Goal: Transaction & Acquisition: Purchase product/service

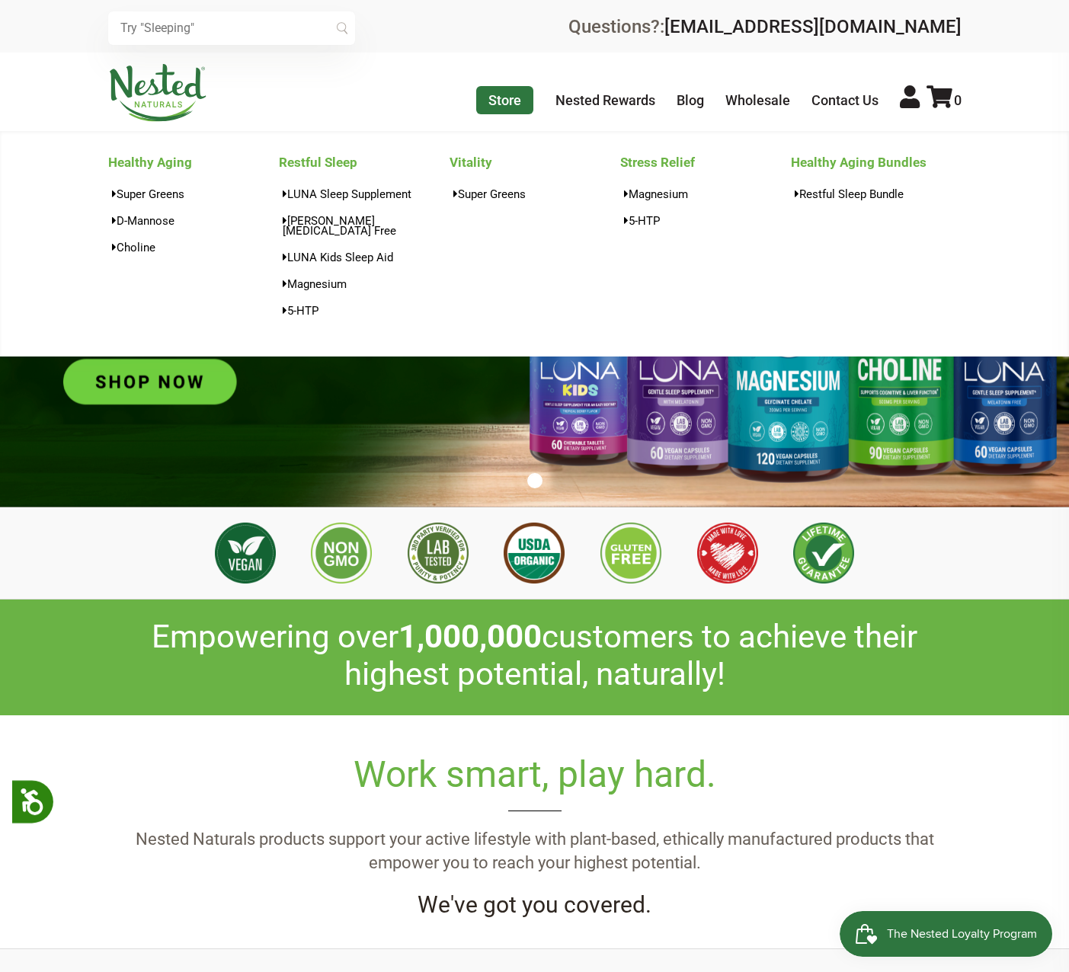
click at [500, 91] on link "Store" at bounding box center [504, 100] width 57 height 28
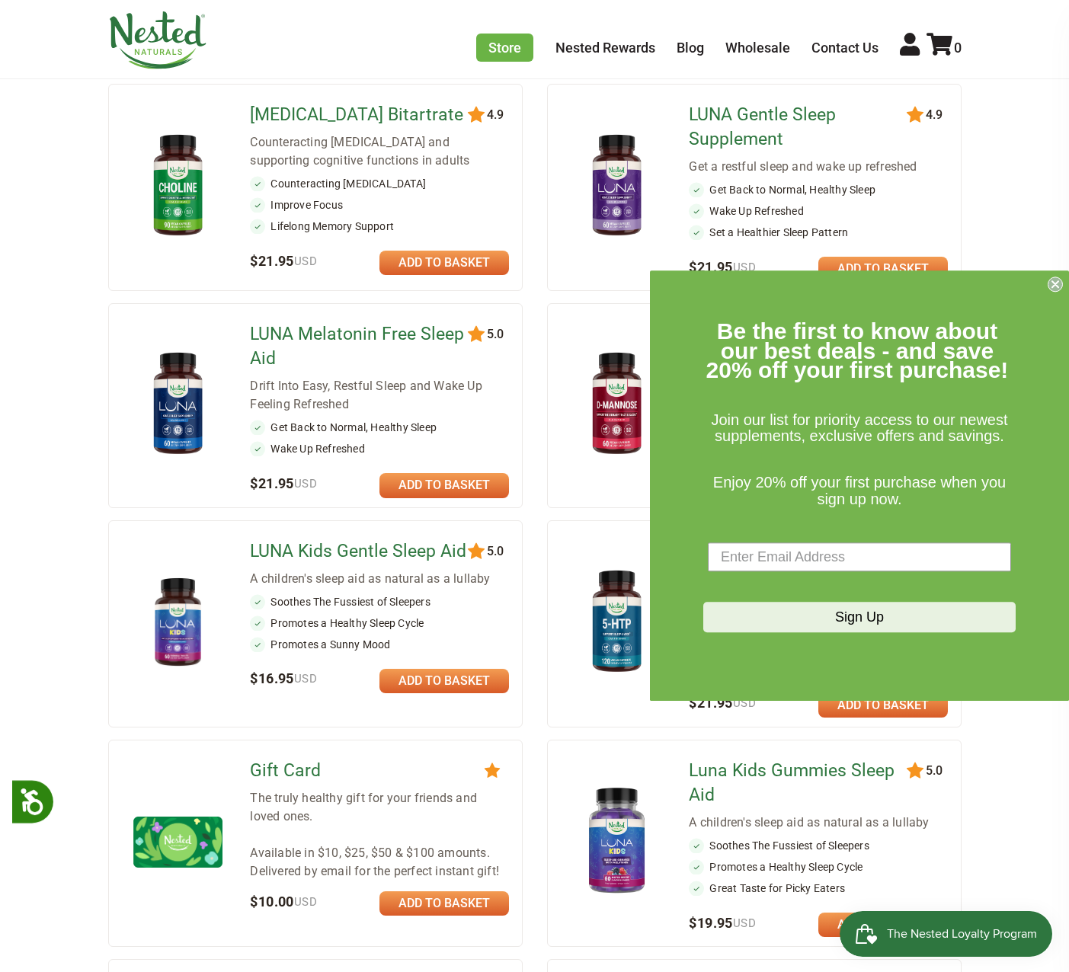
scroll to position [533, 0]
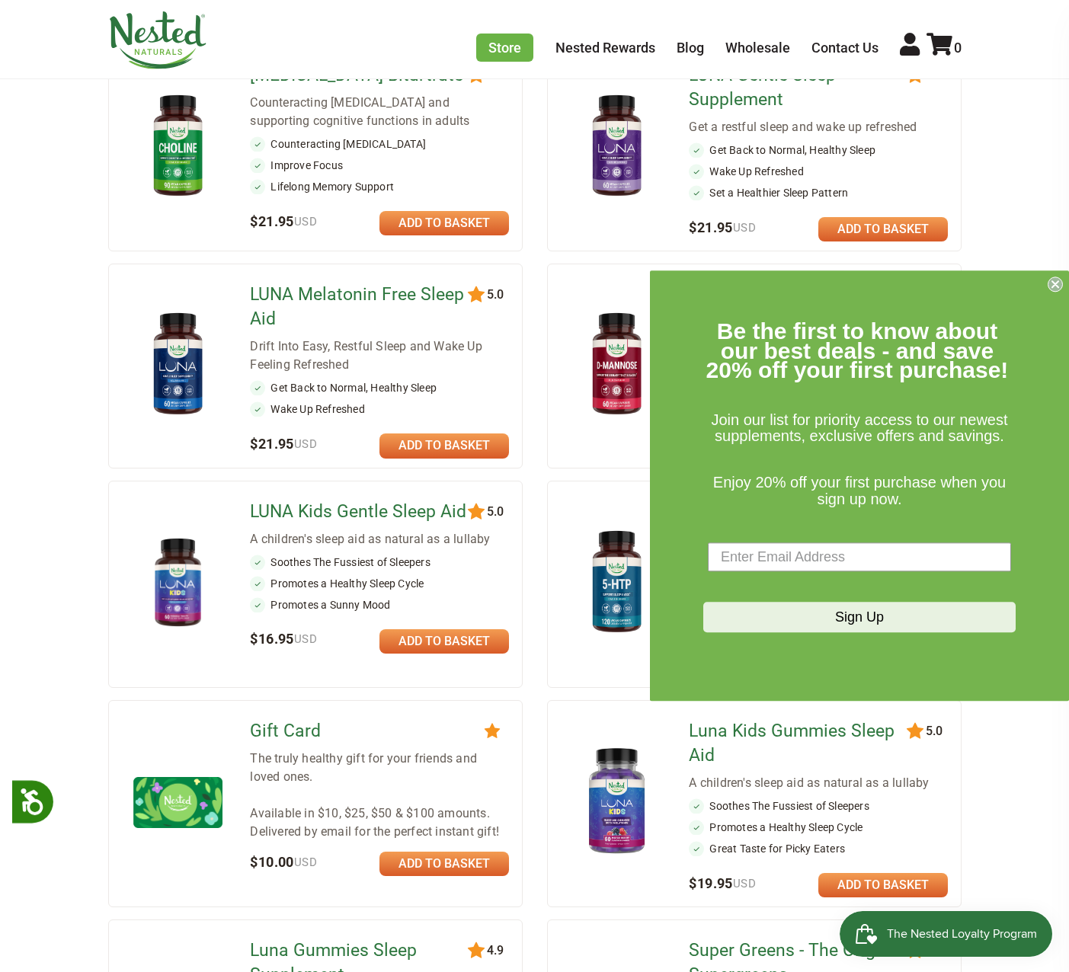
click at [1056, 281] on circle "Close dialog" at bounding box center [1056, 284] width 14 height 14
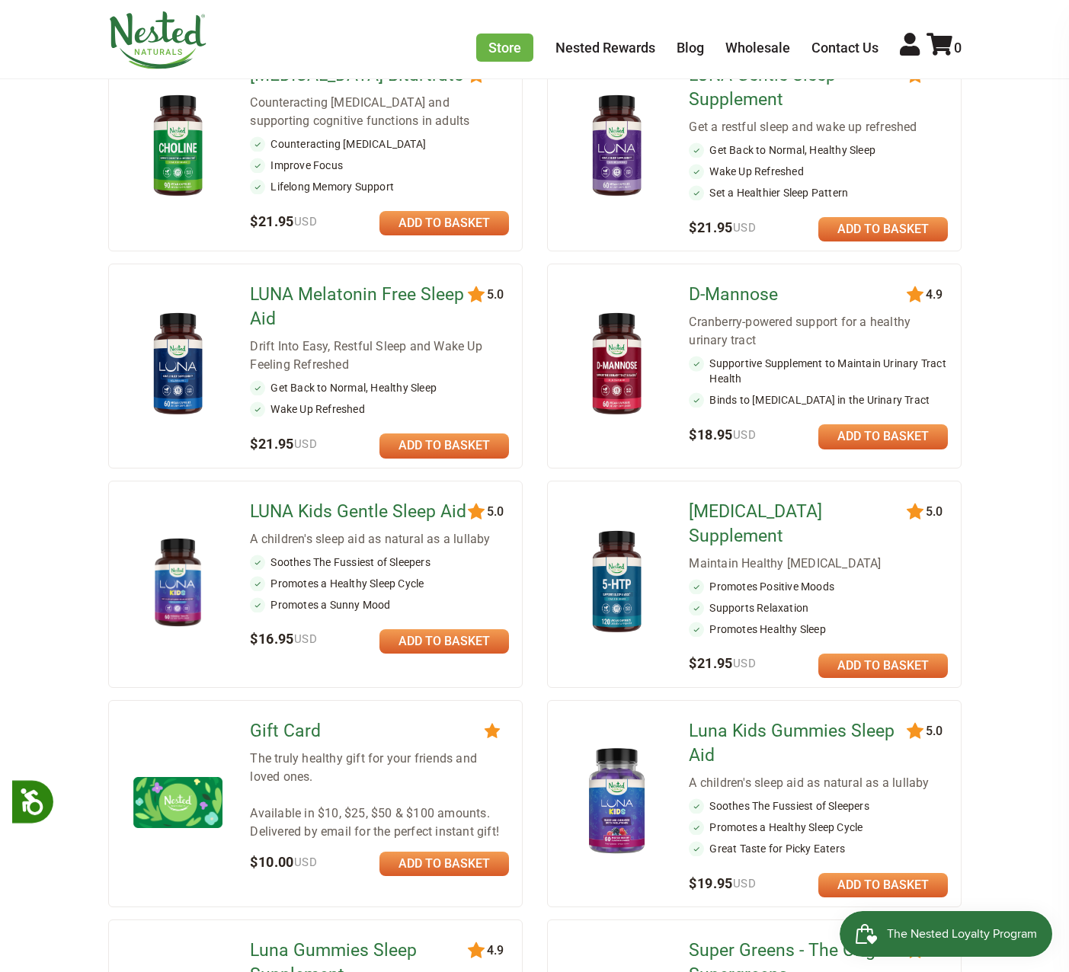
click at [879, 438] on link at bounding box center [884, 436] width 130 height 24
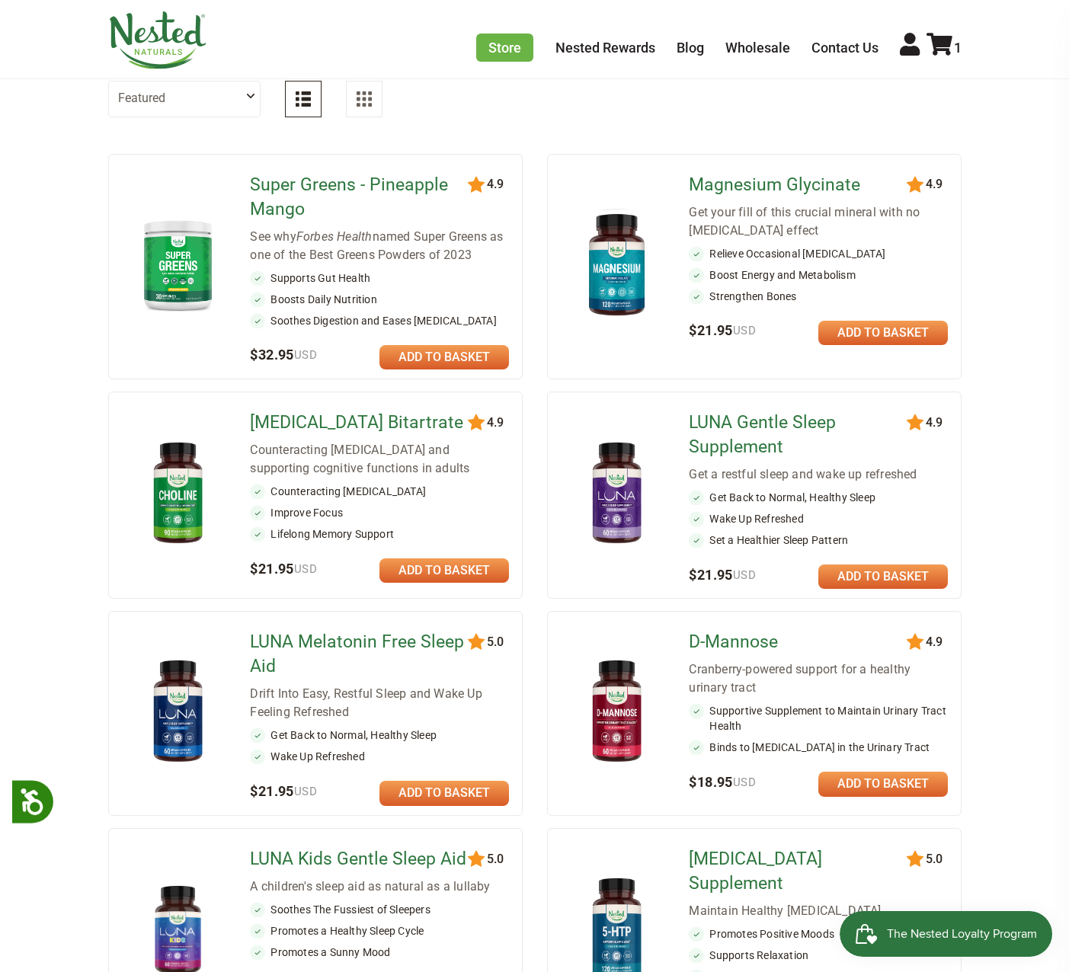
scroll to position [0, 0]
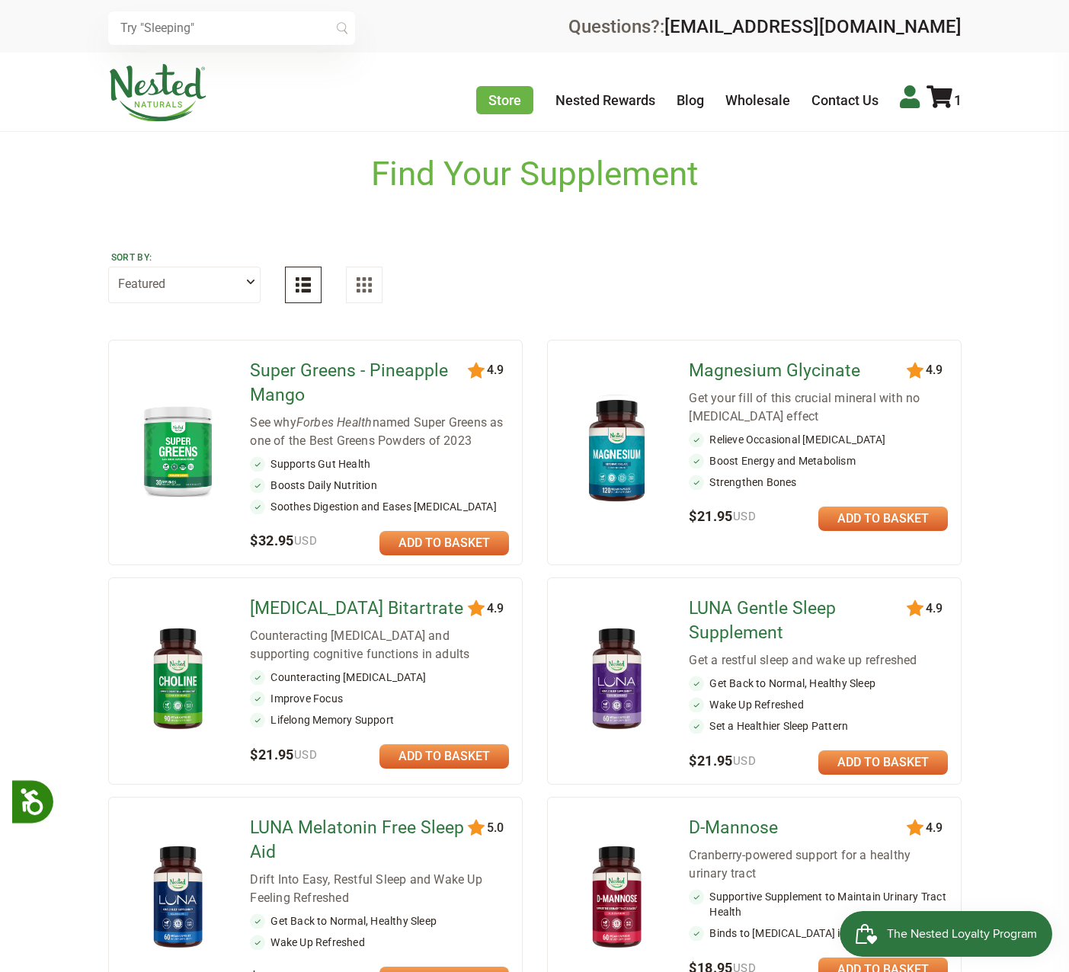
click at [905, 103] on icon at bounding box center [910, 96] width 20 height 23
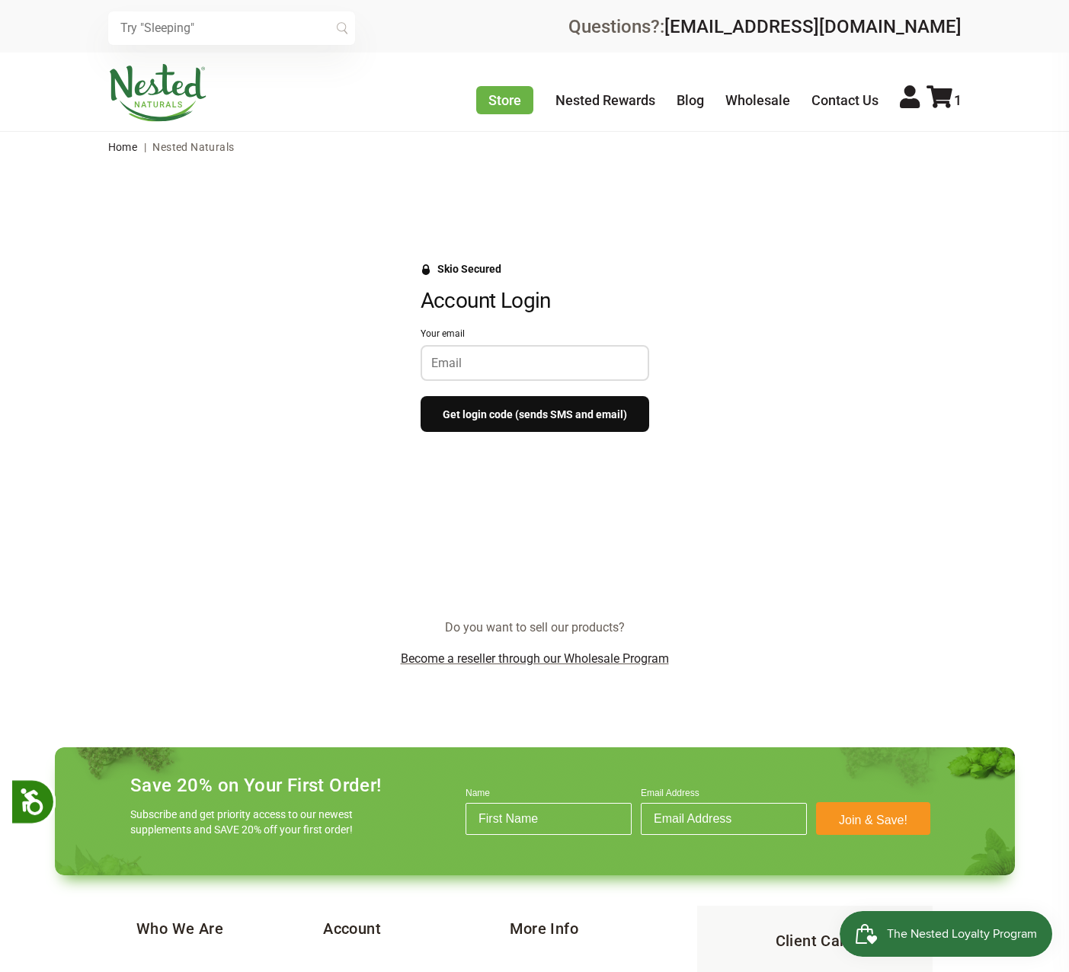
click at [639, 364] on nordpass-icon at bounding box center [639, 364] width 0 height 0
type input "mg64online@gmail.com"
click at [519, 413] on button "Get login code (sends SMS and email)" at bounding box center [535, 414] width 229 height 36
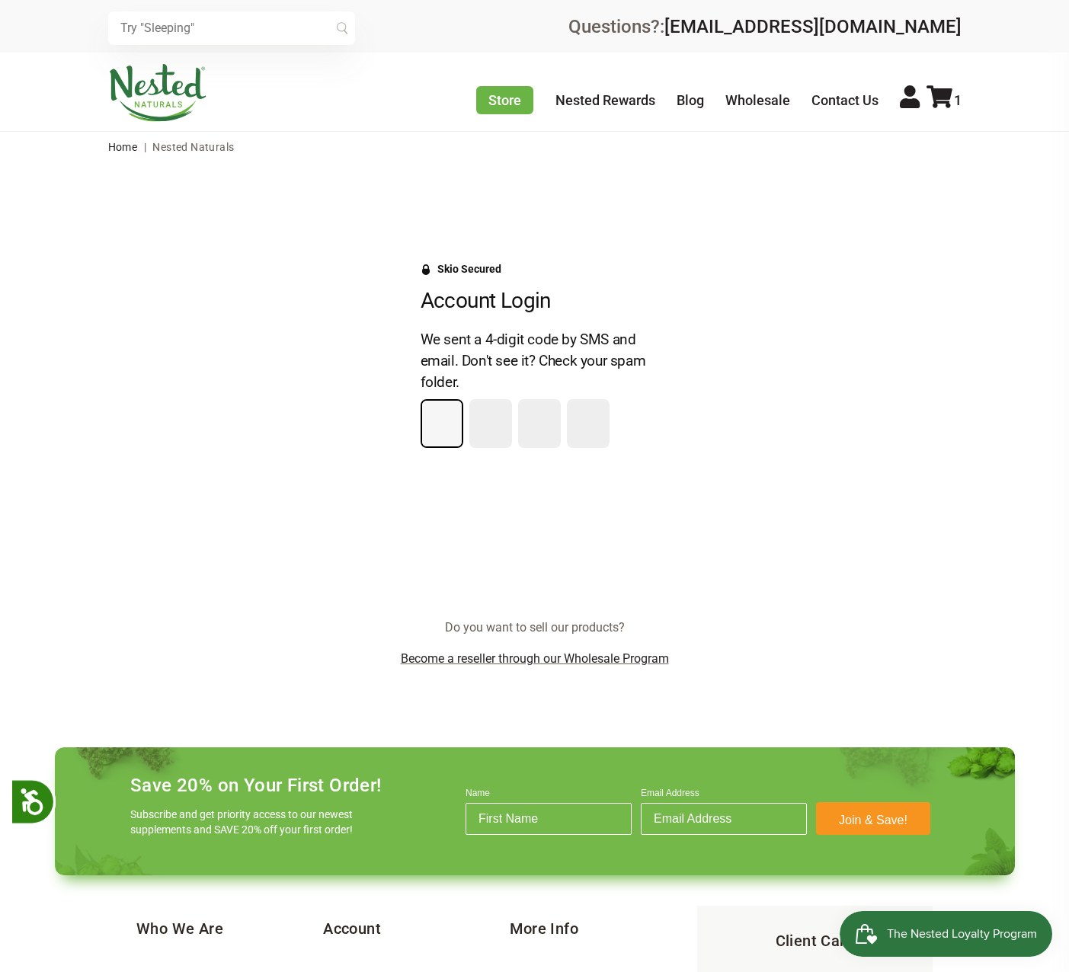
type input "9"
type input "5"
type input "2"
type input "0"
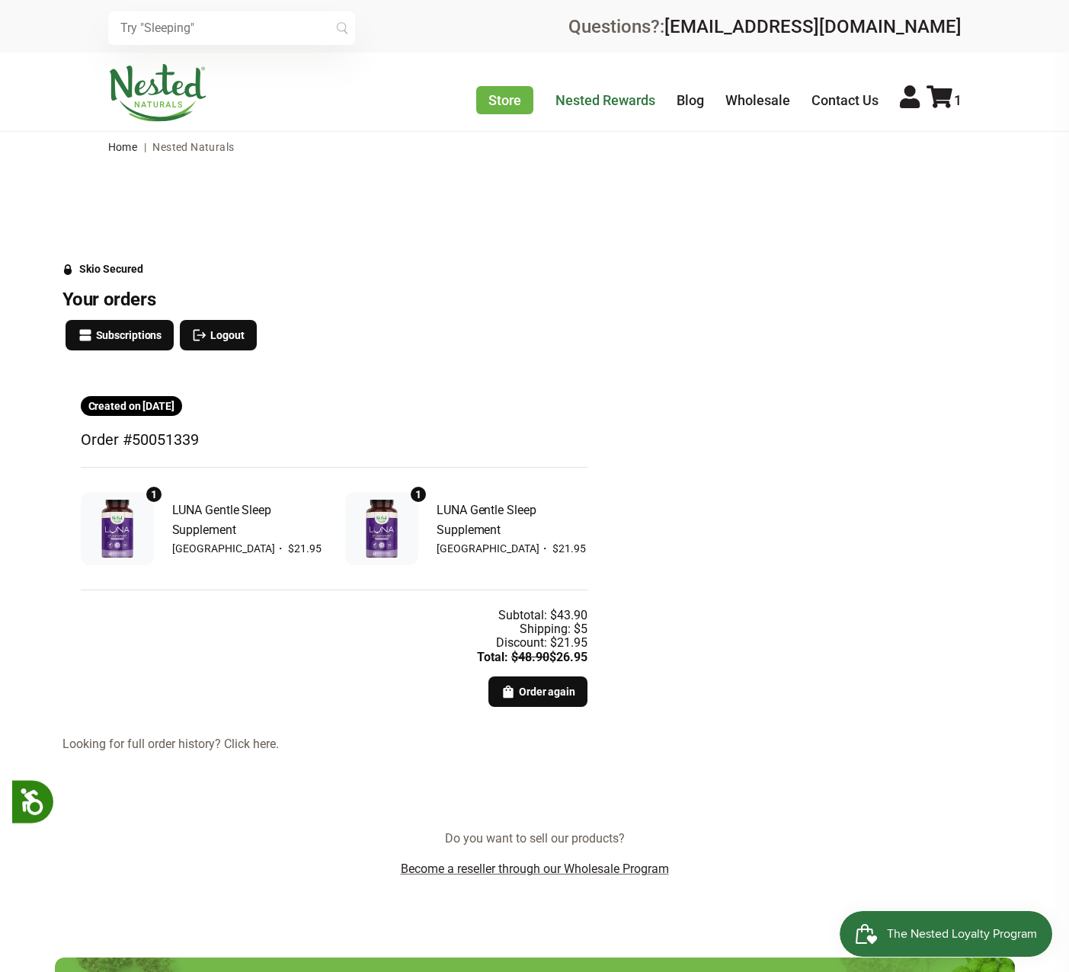
click at [563, 96] on link "Nested Rewards" at bounding box center [606, 100] width 100 height 16
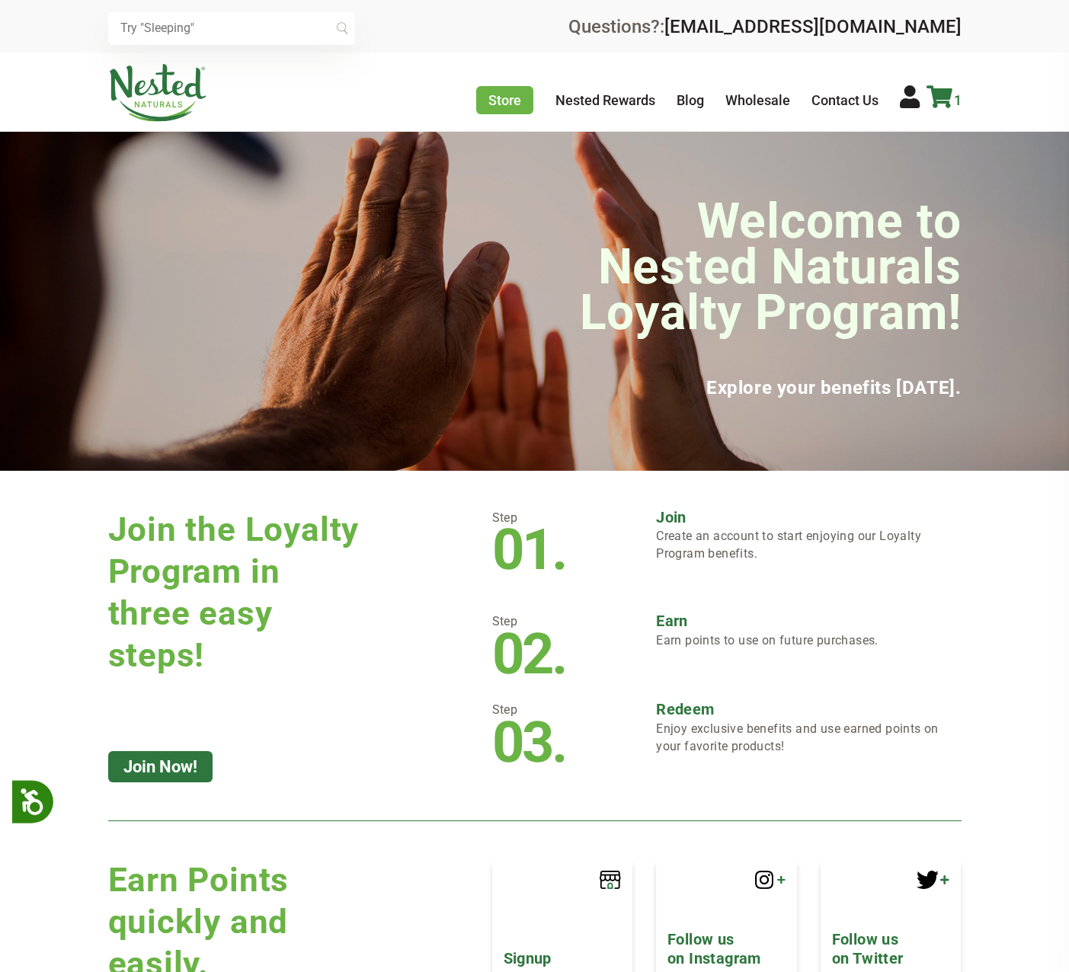
click at [935, 95] on icon at bounding box center [940, 96] width 26 height 23
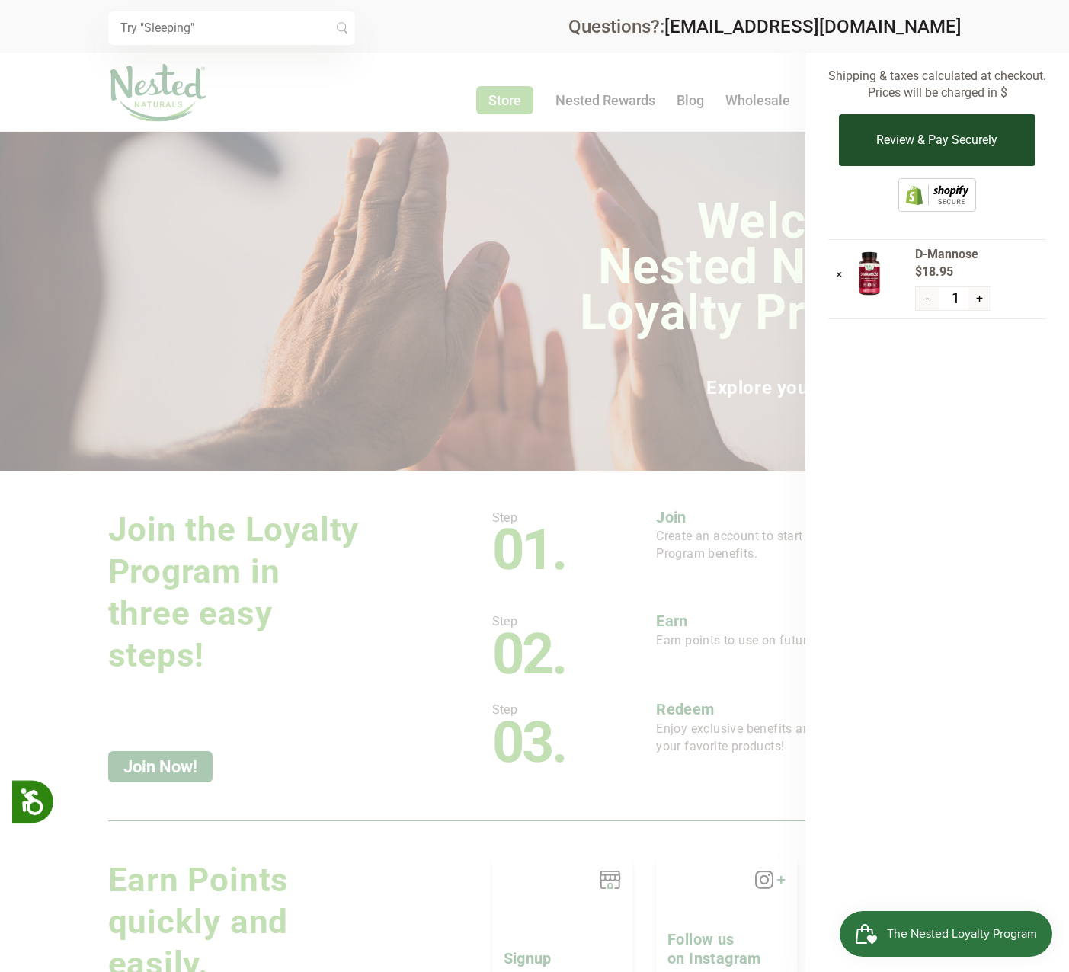
click at [917, 155] on button "Review & Pay Securely" at bounding box center [937, 140] width 196 height 52
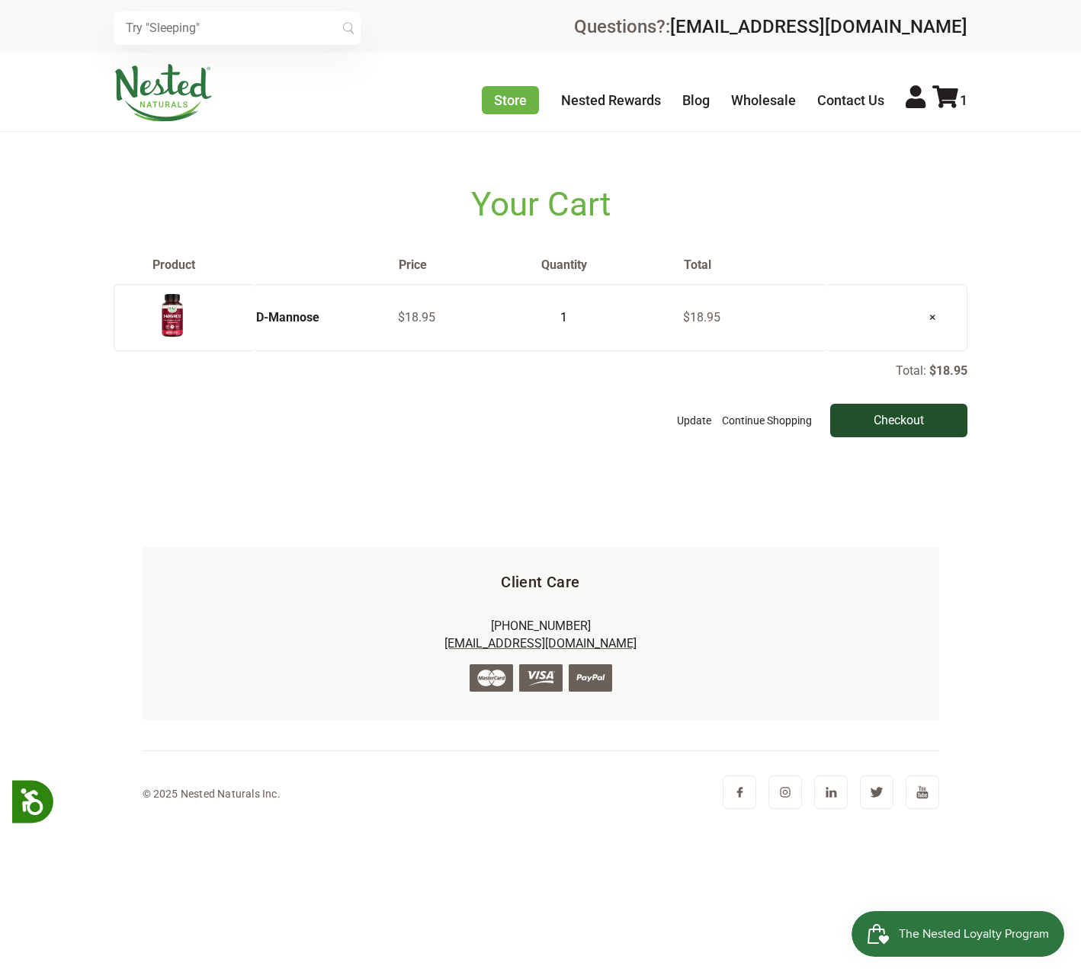
click at [870, 423] on input "Checkout" at bounding box center [898, 421] width 137 height 34
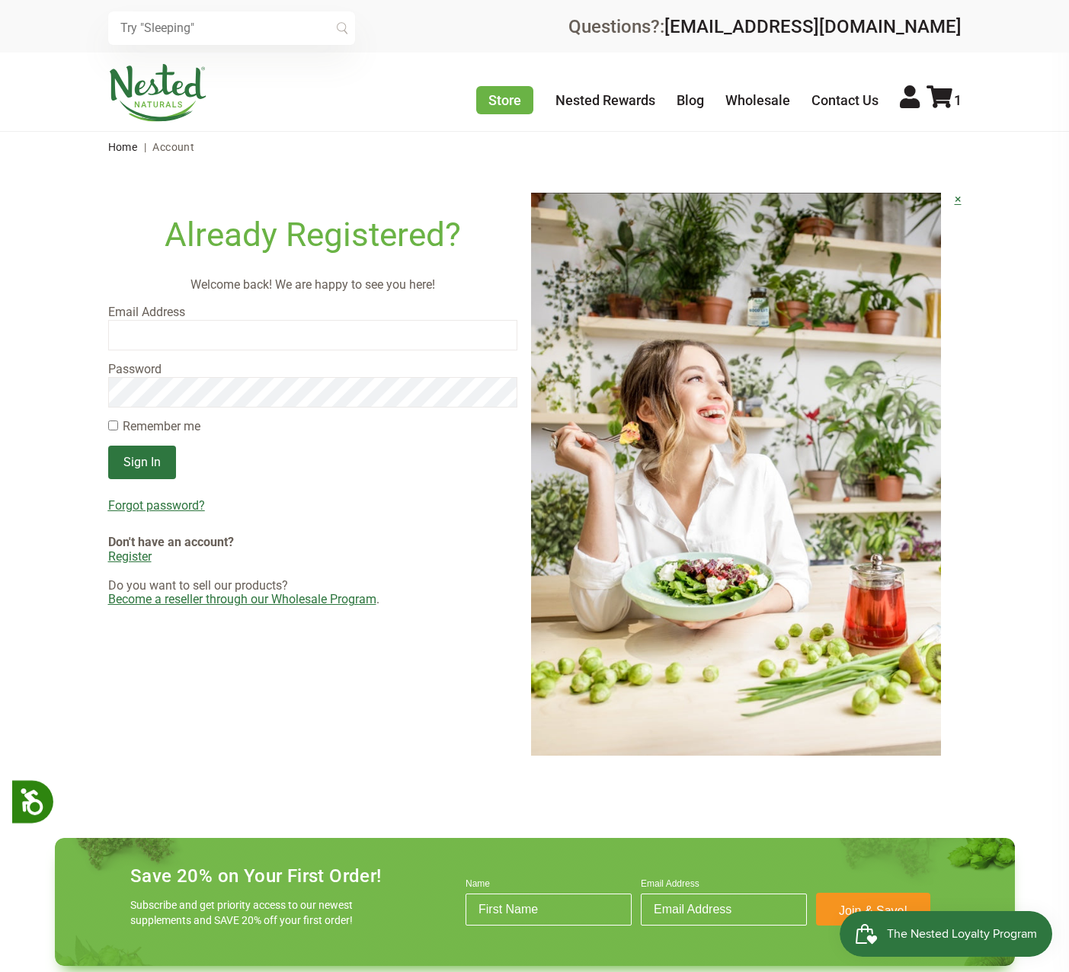
click at [517, 336] on nordpass-icon at bounding box center [517, 334] width 0 height 13
type input "mg64online@gmail.com"
click at [139, 467] on input "Sign In" at bounding box center [142, 463] width 68 height 34
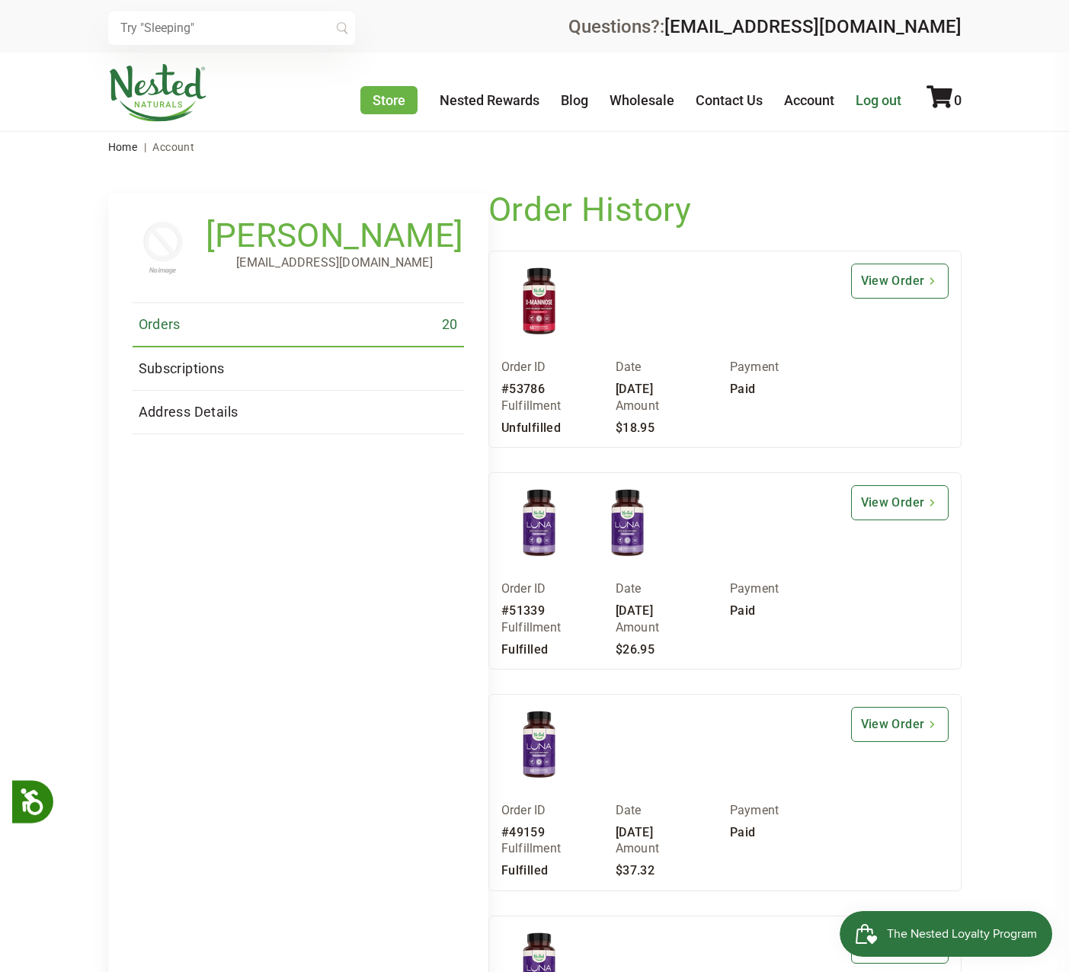
click at [883, 101] on link "Log out" at bounding box center [879, 100] width 46 height 16
